Goal: Task Accomplishment & Management: Use online tool/utility

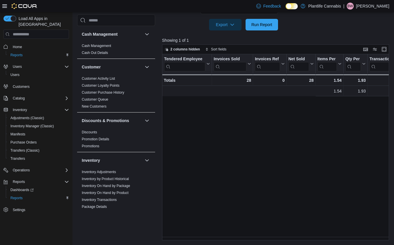
scroll to position [0, 201]
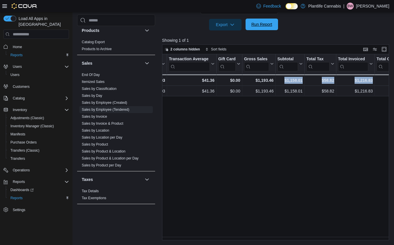
click at [272, 27] on span "Run Report" at bounding box center [261, 24] width 21 height 6
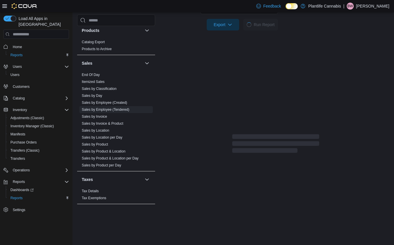
scroll to position [50, 0]
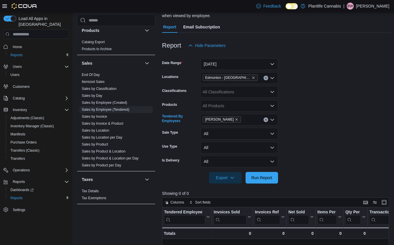
click at [267, 119] on icon "Clear input" at bounding box center [266, 120] width 2 height 2
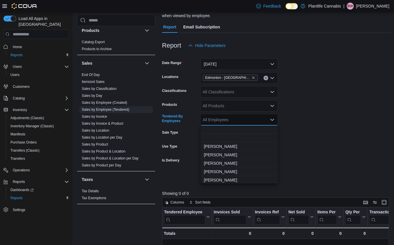
click at [318, 151] on form "Date Range Today Locations Edmonton - Windermere Crossing Classifications All C…" at bounding box center [276, 117] width 229 height 132
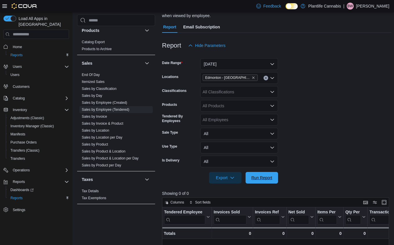
click at [267, 176] on span "Run Report" at bounding box center [261, 178] width 21 height 6
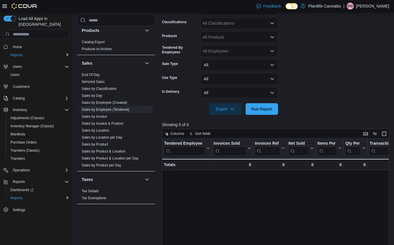
scroll to position [79, 0]
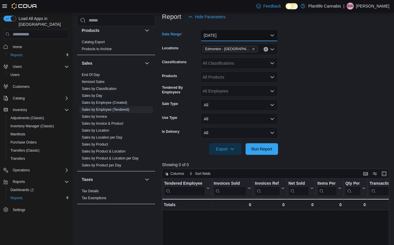
click at [240, 37] on button "[DATE]" at bounding box center [239, 36] width 78 height 12
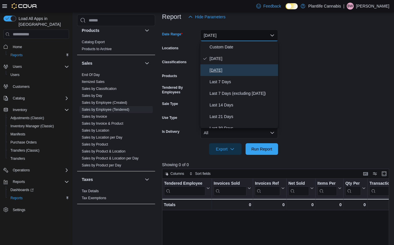
click at [227, 68] on span "[DATE]" at bounding box center [243, 70] width 66 height 7
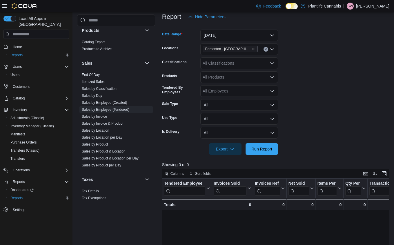
click at [264, 147] on span "Run Report" at bounding box center [261, 149] width 21 height 6
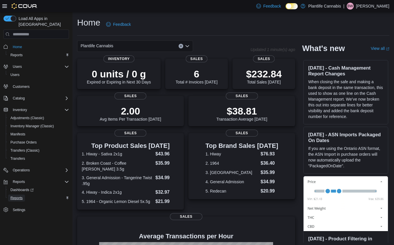
click at [18, 196] on span "Reports" at bounding box center [16, 198] width 12 height 5
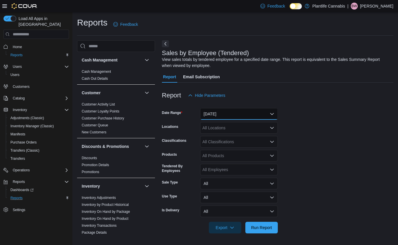
click at [261, 119] on button "[DATE]" at bounding box center [239, 114] width 78 height 12
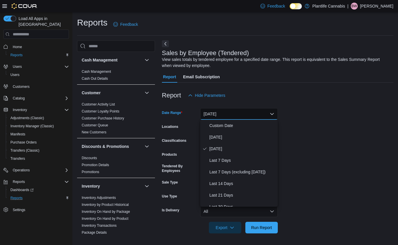
click at [232, 114] on button "[DATE]" at bounding box center [239, 114] width 78 height 12
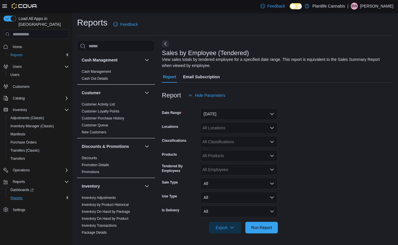
click at [228, 128] on div "All Locations" at bounding box center [239, 128] width 78 height 12
type input "*****"
click at [231, 136] on span "Edmonton - [GEOGRAPHIC_DATA]" at bounding box center [248, 138] width 64 height 6
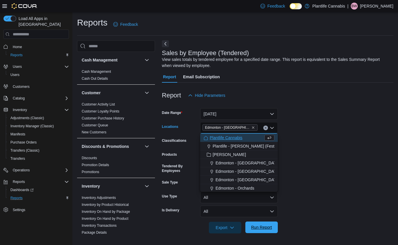
click at [263, 229] on span "Run Report" at bounding box center [261, 227] width 21 height 6
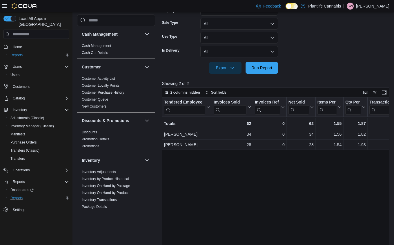
scroll to position [160, 0]
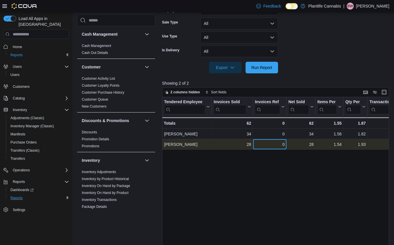
click at [280, 139] on div "0 - Invoices Ref, column 3, row 2" at bounding box center [269, 144] width 33 height 10
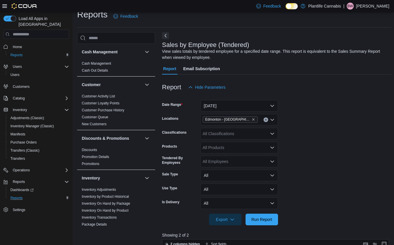
scroll to position [0, 0]
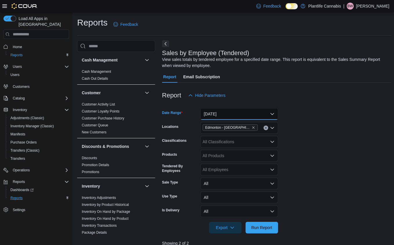
click at [247, 114] on button "[DATE]" at bounding box center [239, 114] width 78 height 12
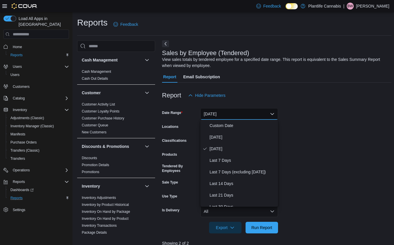
click at [363, 124] on form "Date Range [DATE] Locations [GEOGRAPHIC_DATA] - [GEOGRAPHIC_DATA] Crossing Clas…" at bounding box center [276, 167] width 229 height 132
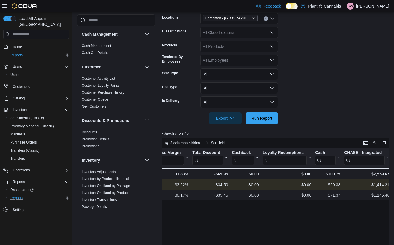
scroll to position [110, 0]
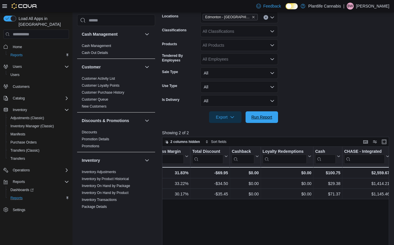
drag, startPoint x: 275, startPoint y: 119, endPoint x: 289, endPoint y: 184, distance: 67.2
click at [275, 118] on button "Run Report" at bounding box center [262, 117] width 32 height 12
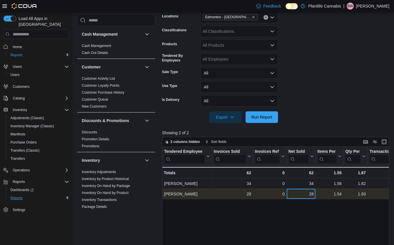
click at [302, 196] on div "28" at bounding box center [301, 194] width 25 height 7
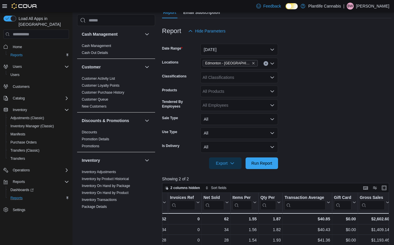
scroll to position [0, 114]
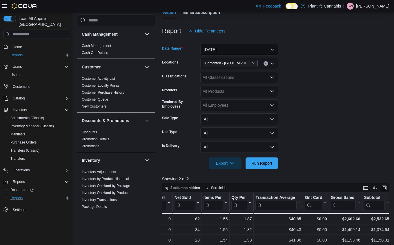
click at [239, 46] on button "[DATE]" at bounding box center [239, 50] width 78 height 12
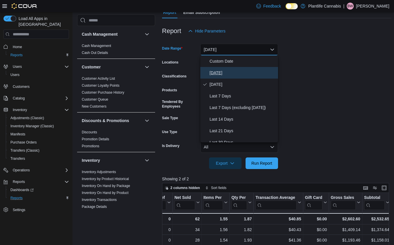
click at [236, 69] on button "[DATE]" at bounding box center [239, 73] width 78 height 12
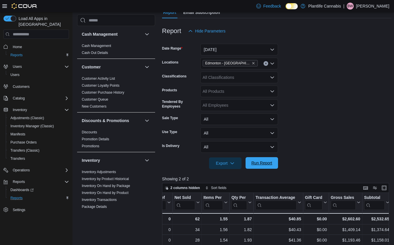
click at [267, 159] on span "Run Report" at bounding box center [262, 163] width 26 height 12
